Goal: Navigation & Orientation: Find specific page/section

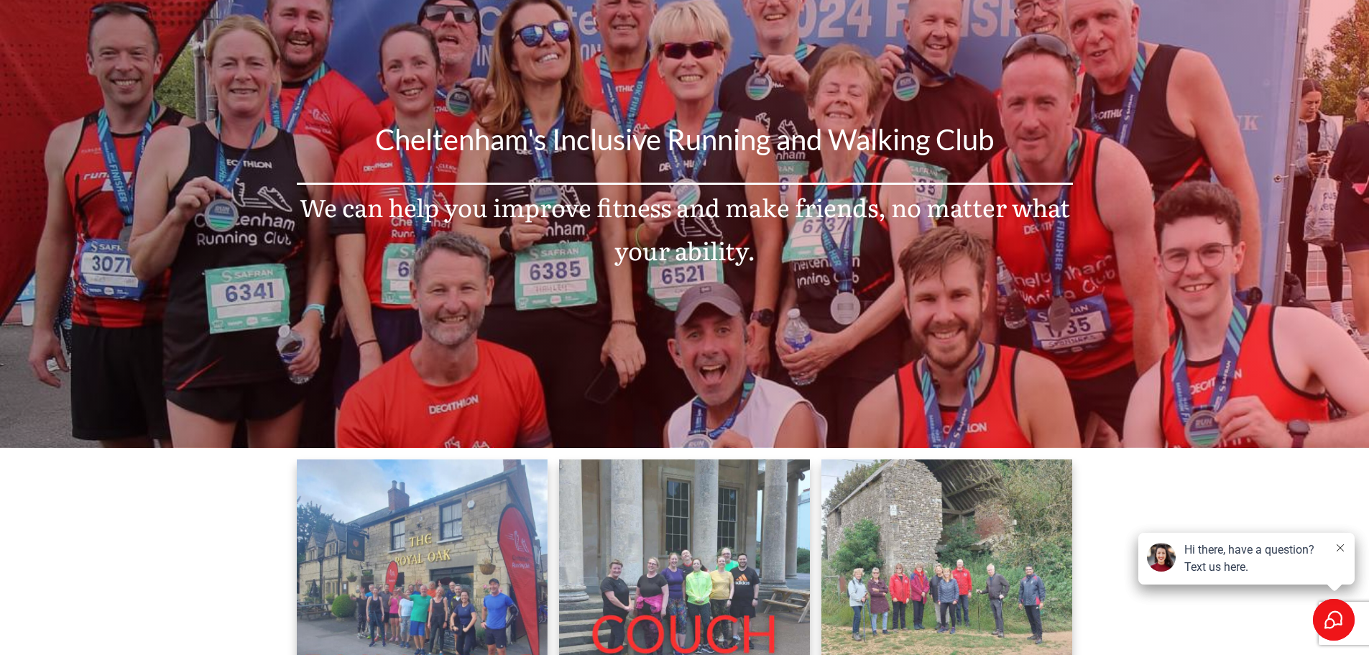
scroll to position [144, 0]
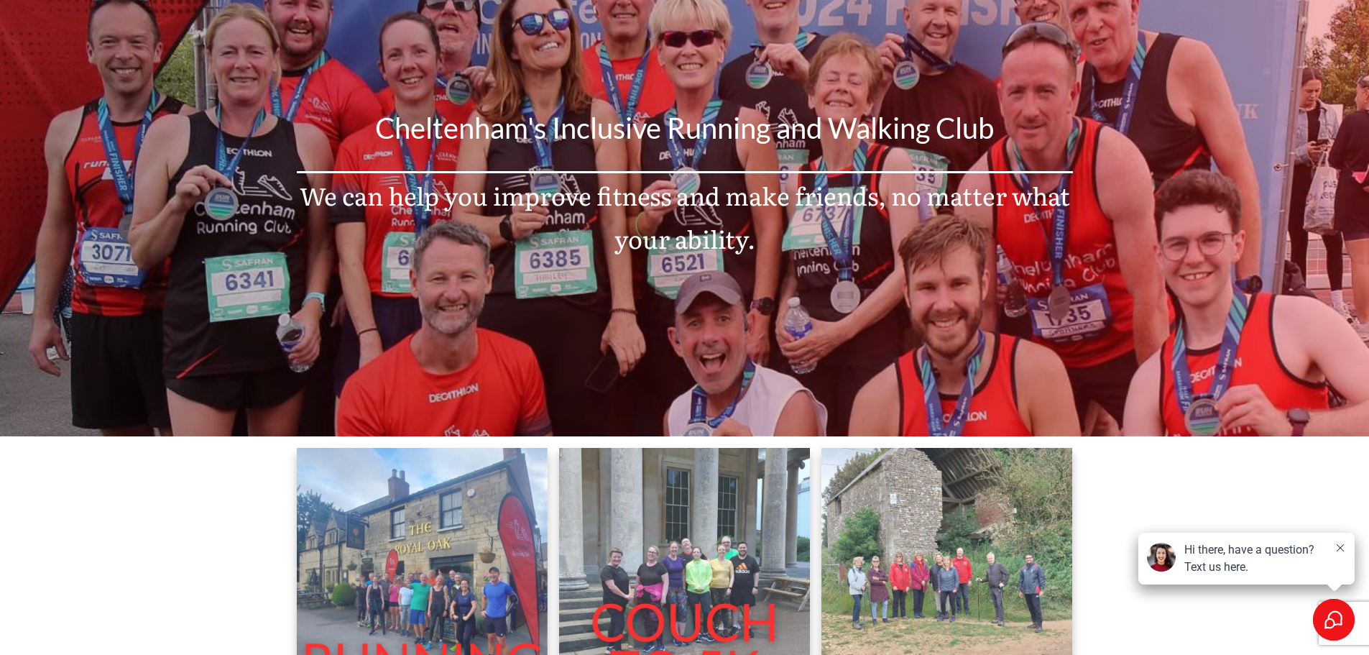
click at [1343, 545] on icon at bounding box center [1340, 547] width 7 height 7
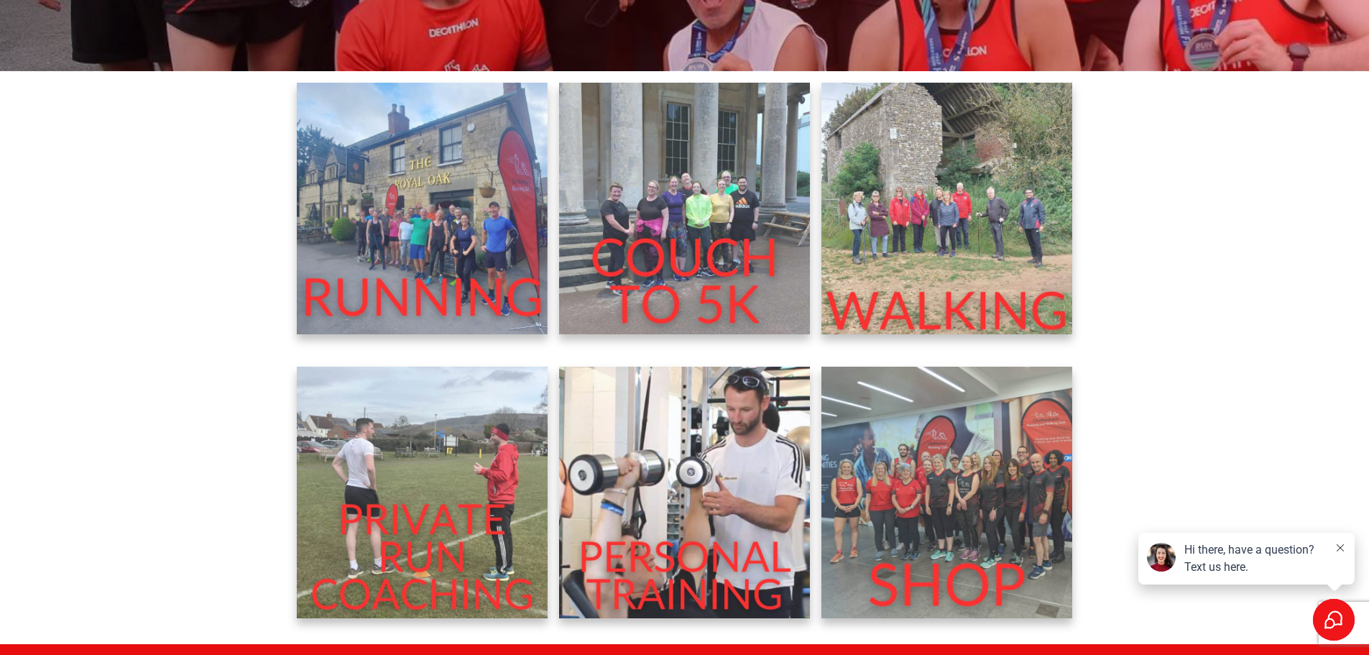
scroll to position [287, 0]
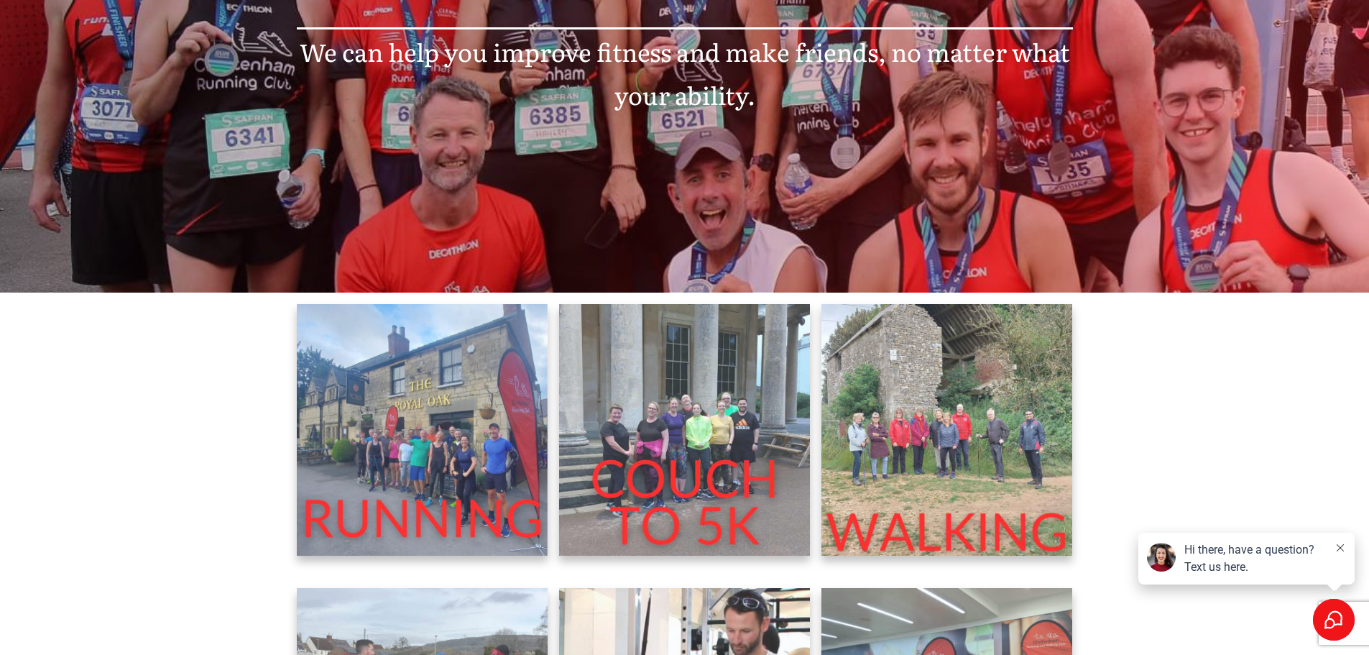
click at [459, 413] on img at bounding box center [423, 430] width 252 height 252
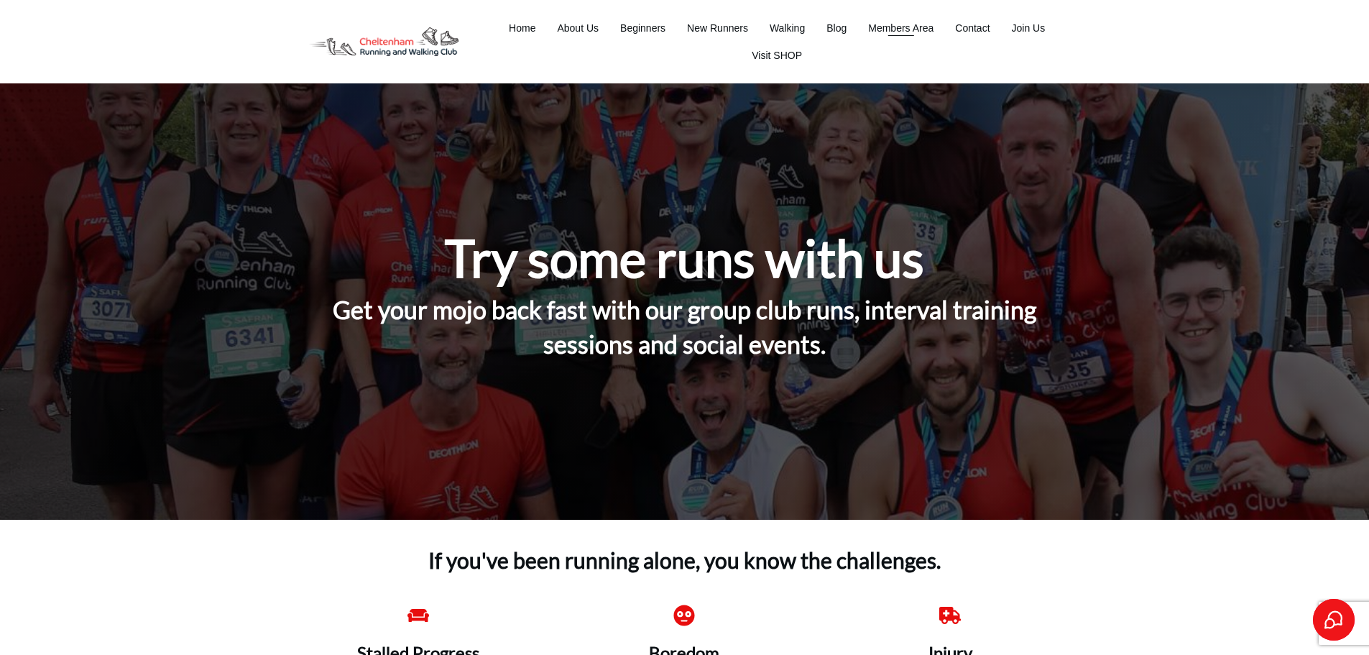
click at [888, 23] on span "Members Area" at bounding box center [900, 28] width 65 height 20
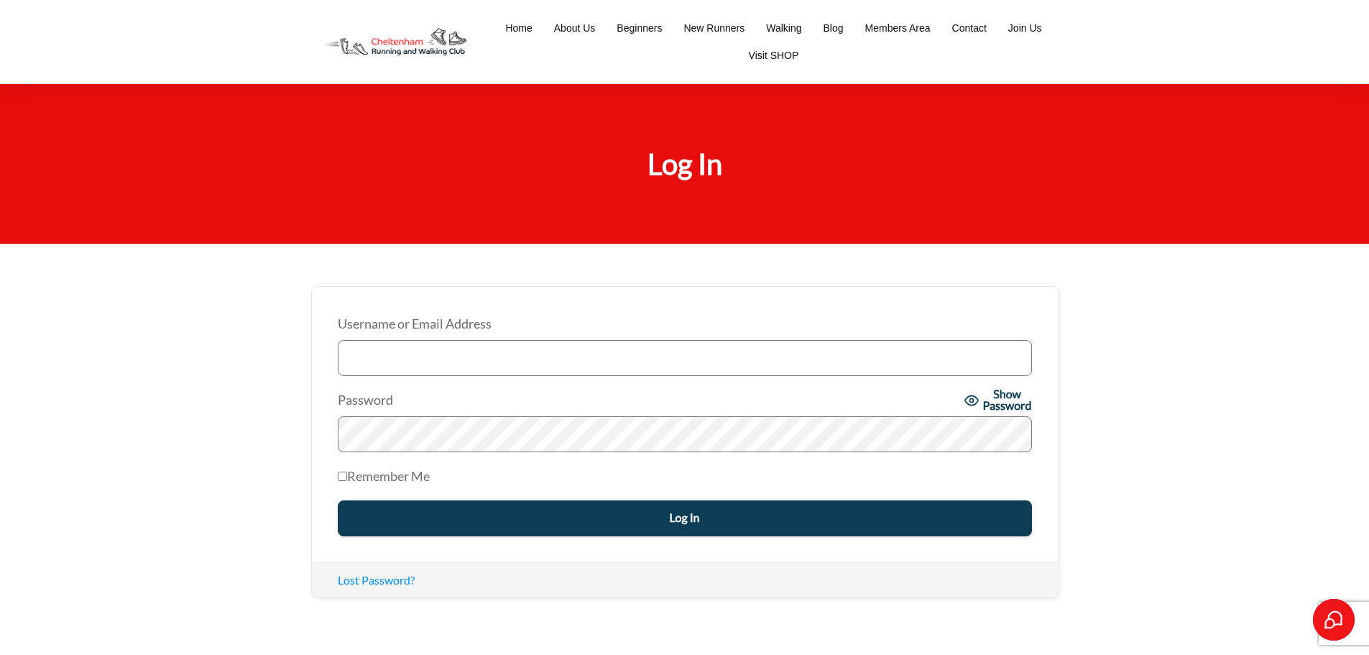
type input "timothy@chewedleashphotography.com"
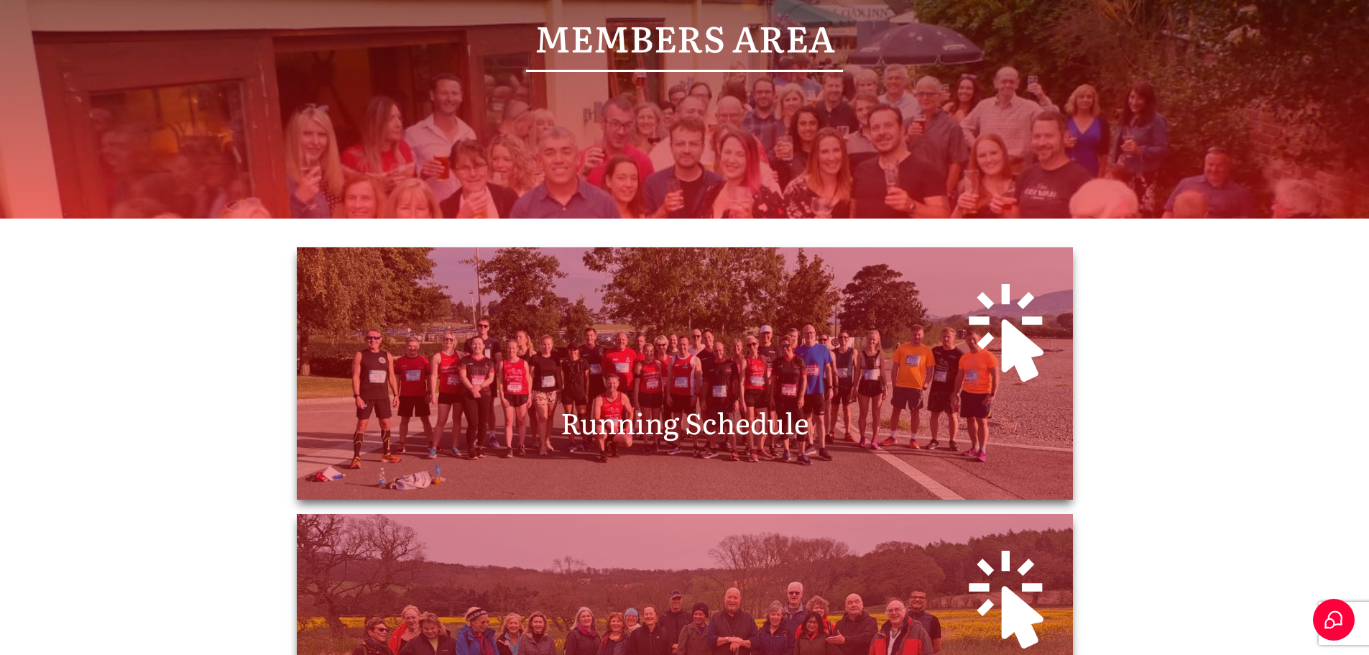
scroll to position [216, 0]
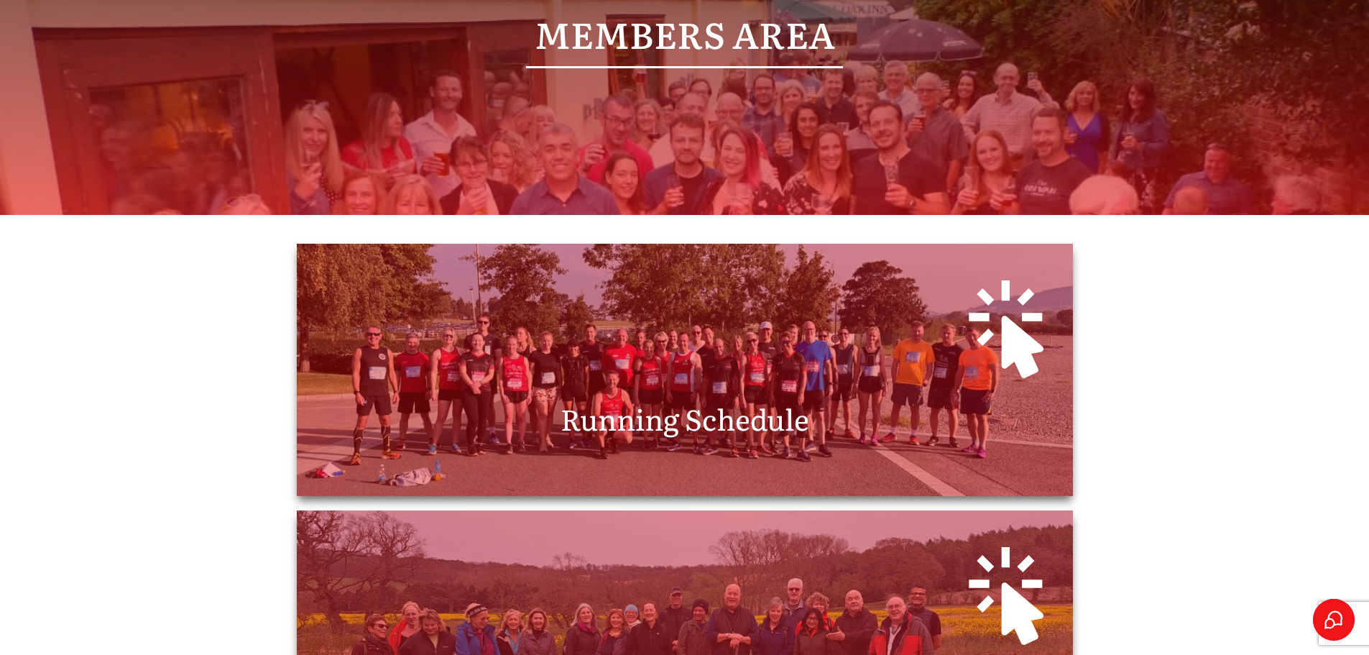
click at [708, 367] on div at bounding box center [684, 325] width 747 height 134
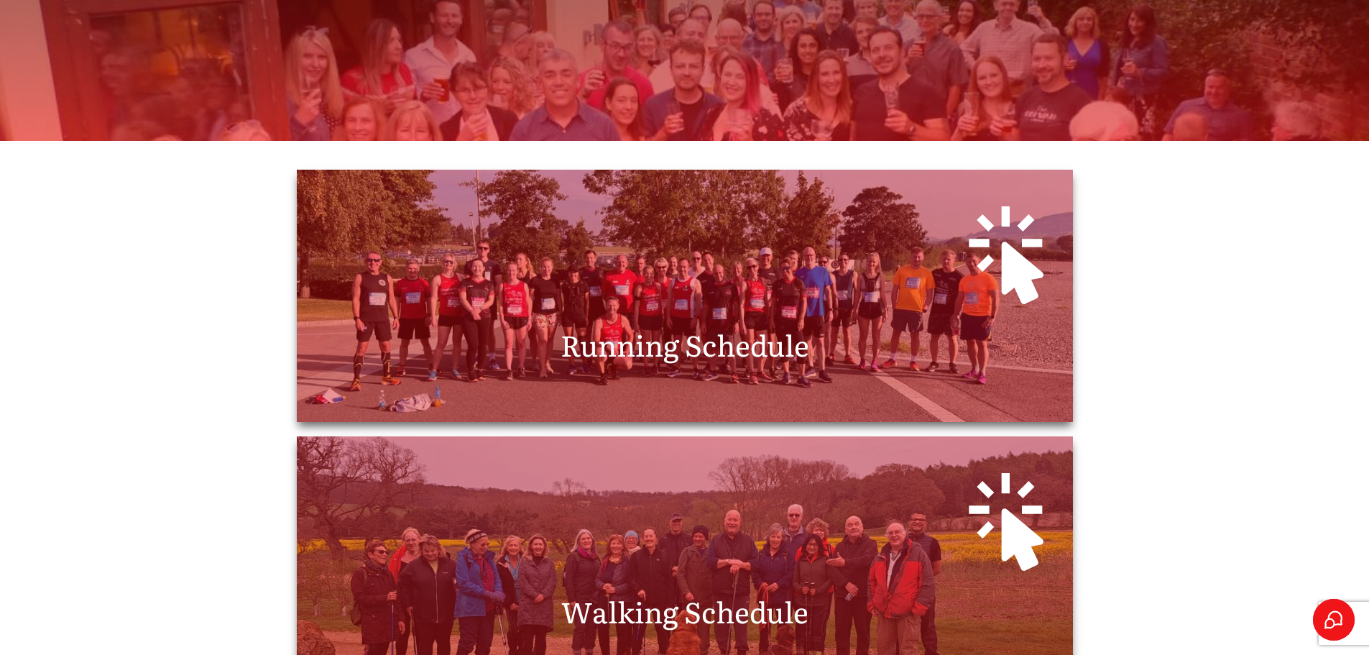
scroll to position [359, 0]
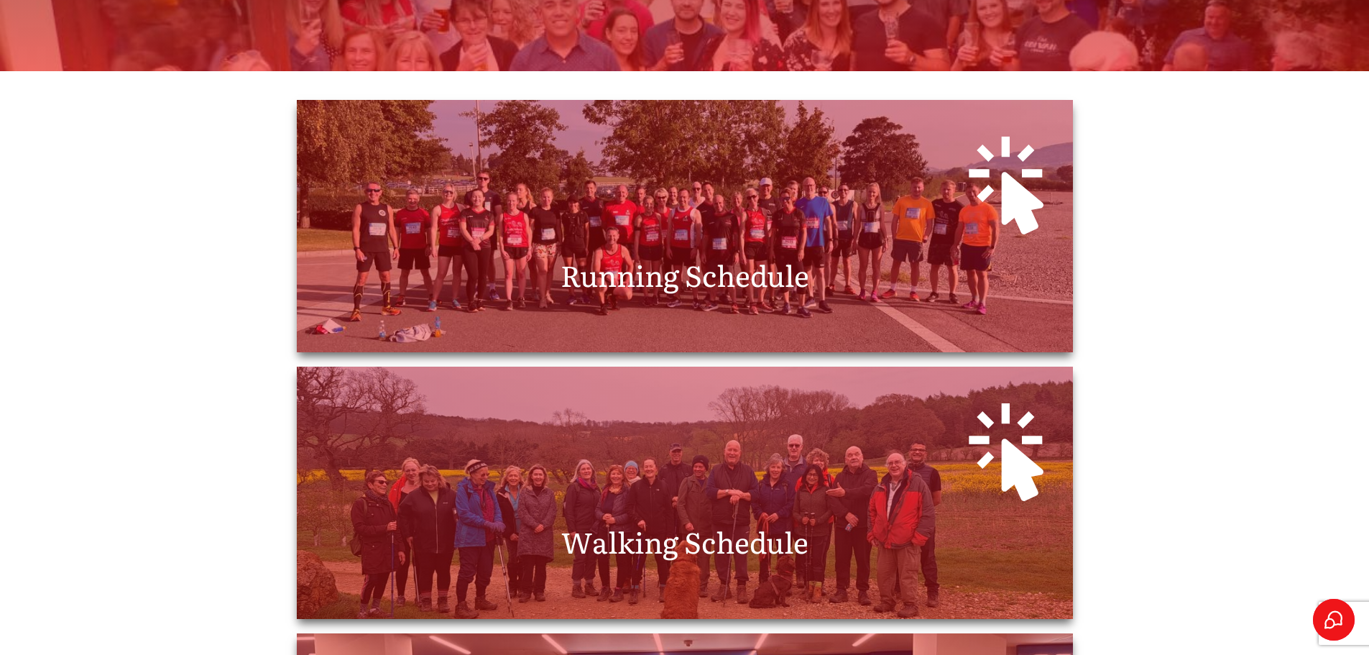
click at [688, 221] on div at bounding box center [684, 181] width 747 height 134
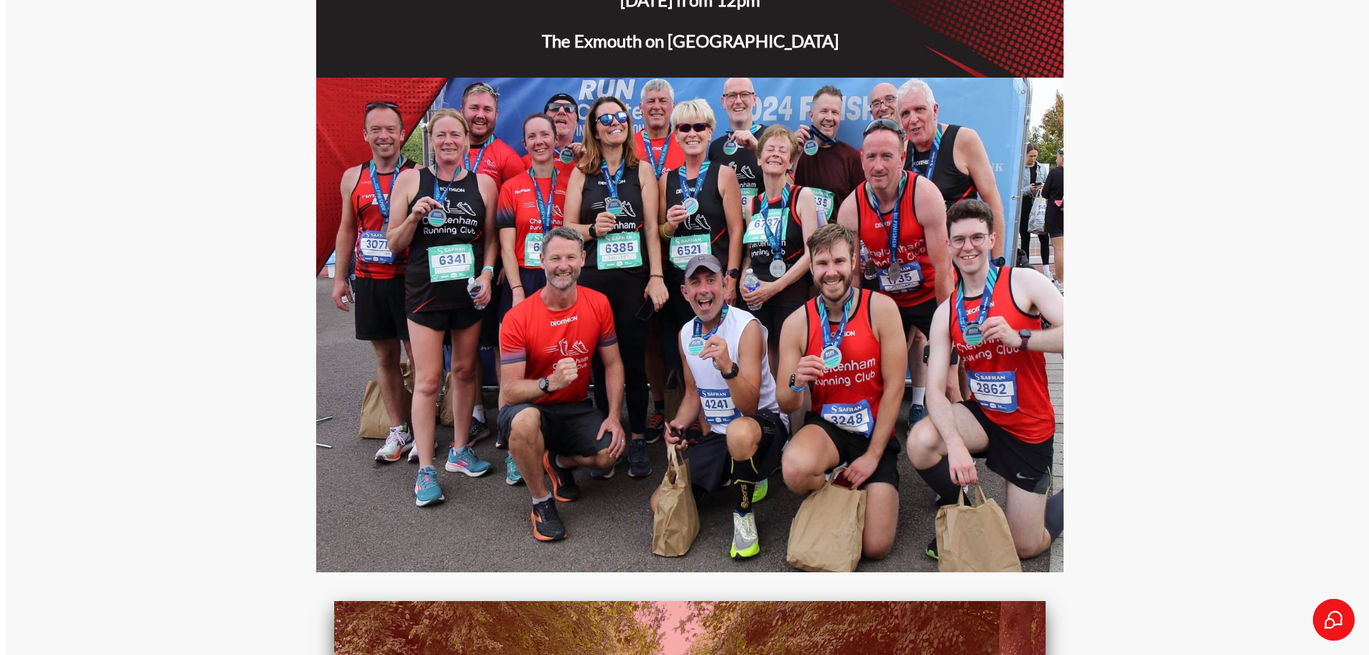
scroll to position [1365, 0]
